Goal: Task Accomplishment & Management: Manage account settings

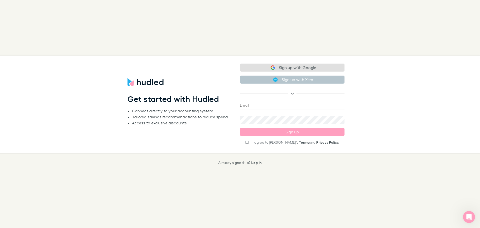
click at [308, 103] on input "Email" at bounding box center [292, 106] width 105 height 8
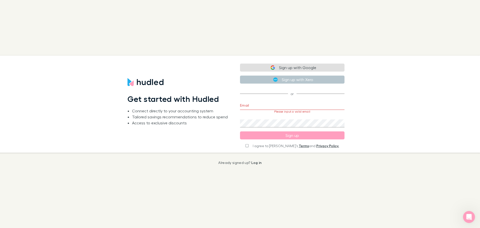
click at [370, 115] on div "Get started with Hudled Connect directly to your accounting system Tailored sav…" at bounding box center [236, 104] width 488 height 97
click at [298, 108] on input "Email" at bounding box center [292, 106] width 105 height 8
type input "[PERSON_NAME][EMAIL_ADDRESS][DOMAIN_NAME]"
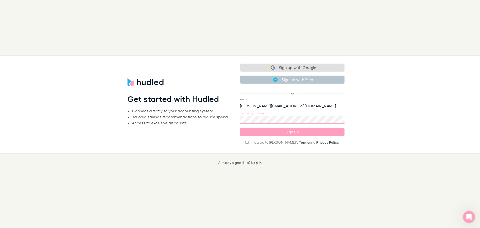
click at [257, 142] on form "Sign up with Google Sign up with Xero or Email [PERSON_NAME][EMAIL_ADDRESS][DOM…" at bounding box center [292, 104] width 105 height 81
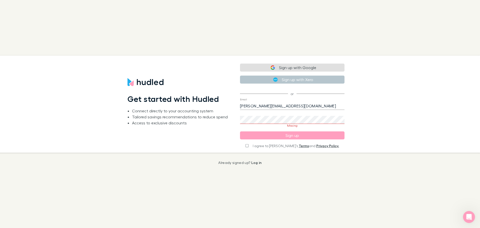
click at [249, 146] on input "I agree to [PERSON_NAME]’s Terms and Privacy Policy." at bounding box center [247, 146] width 3 height 4
checkbox input "true"
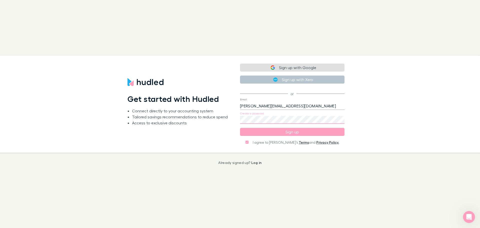
click at [202, 108] on div "Get started with Hudled Connect directly to your accounting system Tailored sav…" at bounding box center [236, 104] width 488 height 97
click at [289, 133] on button "Sign up" at bounding box center [292, 132] width 105 height 8
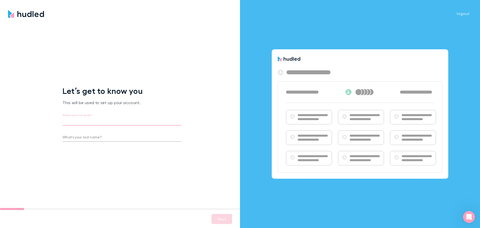
click at [127, 118] on input "What’s your first name?" at bounding box center [122, 122] width 119 height 8
type input "[PERSON_NAME]"
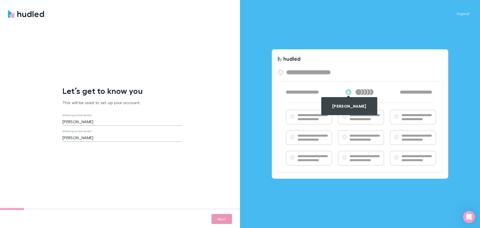
click at [222, 218] on button "Next" at bounding box center [222, 219] width 21 height 10
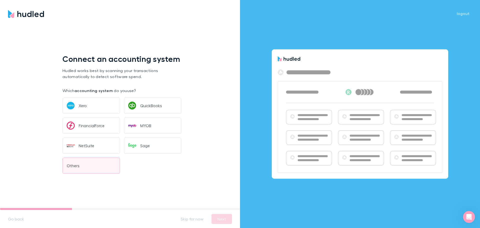
click at [100, 160] on button "Others" at bounding box center [92, 166] width 58 height 16
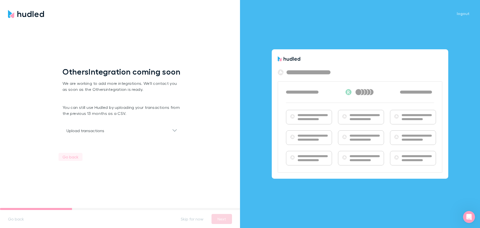
click at [67, 159] on button "Go back" at bounding box center [71, 157] width 24 height 8
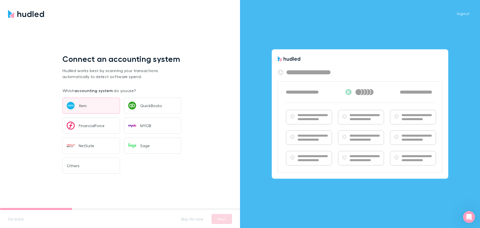
click at [81, 108] on button "Xero" at bounding box center [92, 106] width 58 height 16
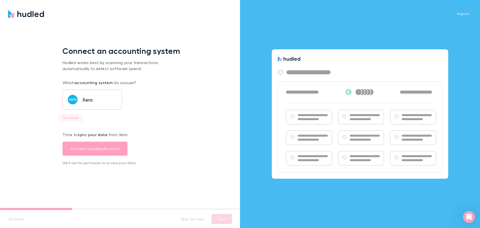
click at [75, 116] on button "Go back" at bounding box center [71, 118] width 24 height 8
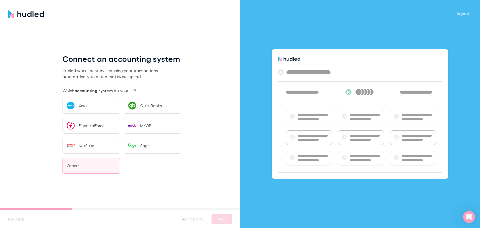
click at [80, 164] on button "Others" at bounding box center [92, 166] width 58 height 16
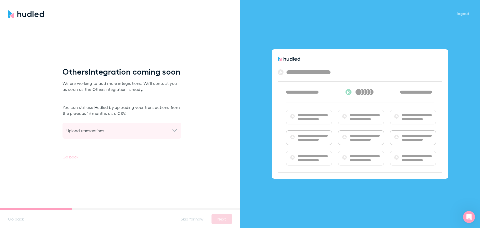
click at [83, 134] on div "Upload transactions" at bounding box center [120, 131] width 106 height 6
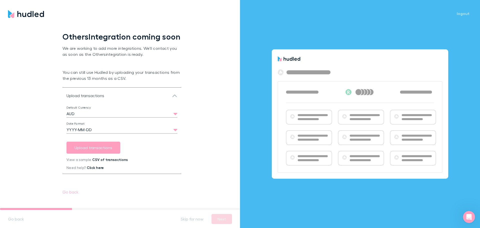
click at [137, 119] on body "Let’s get to know you This will be used to set up your account. What’s your fir…" at bounding box center [240, 114] width 480 height 228
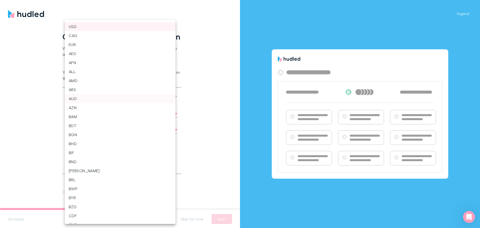
click at [90, 26] on li "USD" at bounding box center [120, 26] width 111 height 9
type input "USD"
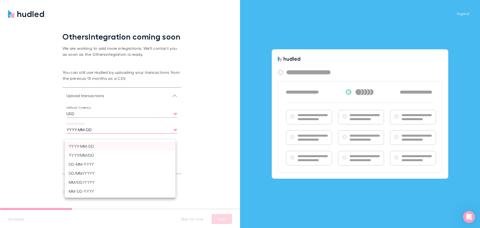
click at [154, 136] on body "Let’s get to know you This will be used to set up your account. What’s your fir…" at bounding box center [240, 114] width 480 height 228
click at [180, 136] on div at bounding box center [240, 114] width 480 height 228
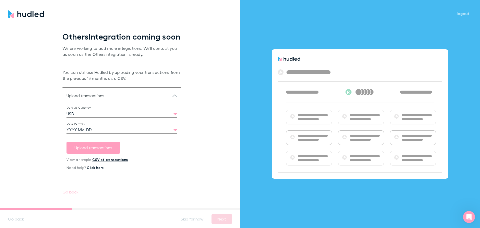
click at [104, 162] on link "CSV of transactions" at bounding box center [110, 159] width 36 height 4
click at [201, 217] on button "Skip for now" at bounding box center [192, 219] width 31 height 8
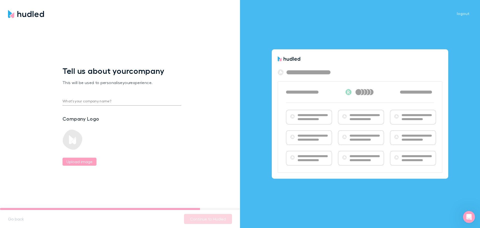
click at [143, 95] on div "What’s your company name?" at bounding box center [122, 100] width 119 height 12
click at [145, 102] on input "What’s your company name?" at bounding box center [122, 102] width 119 height 8
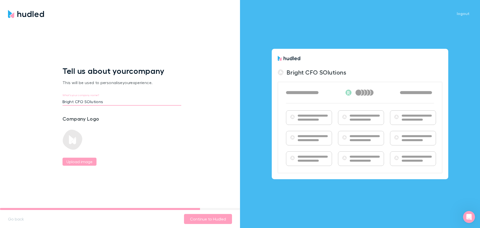
click at [85, 101] on input "Bright CFO SOlutions" at bounding box center [122, 102] width 119 height 8
type input "Bright CFO Solutions"
click at [201, 216] on button "Continue to Hudled" at bounding box center [208, 219] width 48 height 10
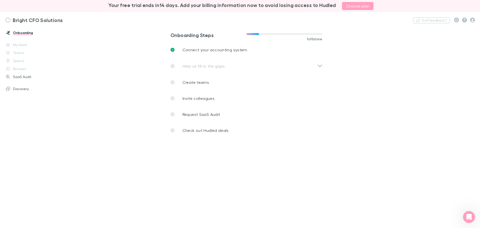
click at [322, 66] on div "Help us fill in the gaps" at bounding box center [249, 66] width 156 height 17
click at [321, 65] on div "Help us fill in the gaps" at bounding box center [249, 66] width 156 height 17
click at [319, 64] on div "Help us fill in the gaps" at bounding box center [249, 66] width 156 height 17
click at [320, 67] on div "Help us fill in the gaps" at bounding box center [249, 66] width 156 height 17
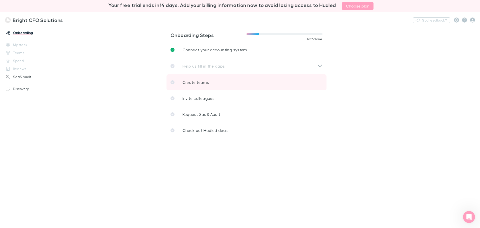
click at [189, 82] on p "Create teams" at bounding box center [196, 82] width 27 height 6
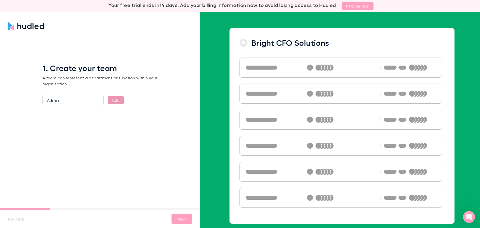
type input "Admin"
click at [121, 97] on button "Add" at bounding box center [116, 100] width 16 height 8
click at [178, 216] on button "Next" at bounding box center [182, 219] width 21 height 10
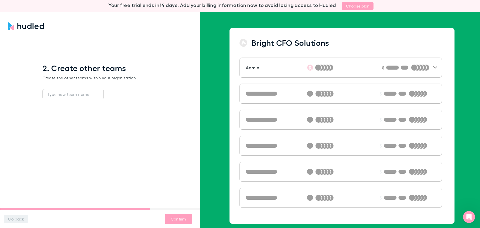
click at [12, 215] on button "Go back" at bounding box center [16, 219] width 24 height 8
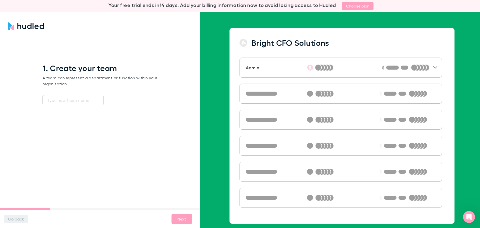
click at [18, 216] on button "Go back" at bounding box center [16, 219] width 24 height 8
